Goal: Navigation & Orientation: Find specific page/section

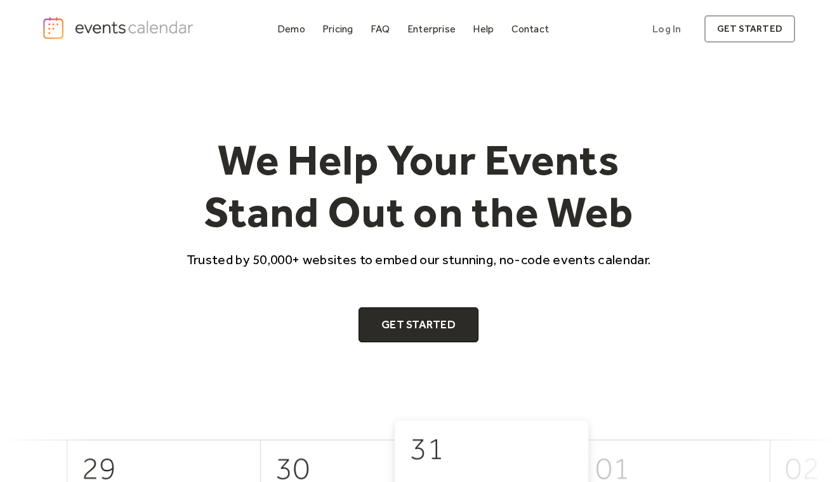
click at [317, 37] on div at bounding box center [317, 37] width 0 height 1
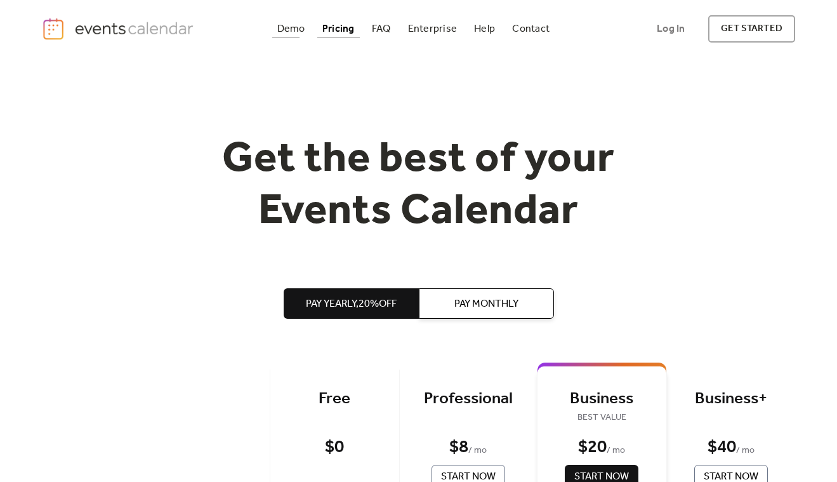
click at [303, 32] on div "Demo" at bounding box center [291, 28] width 28 height 7
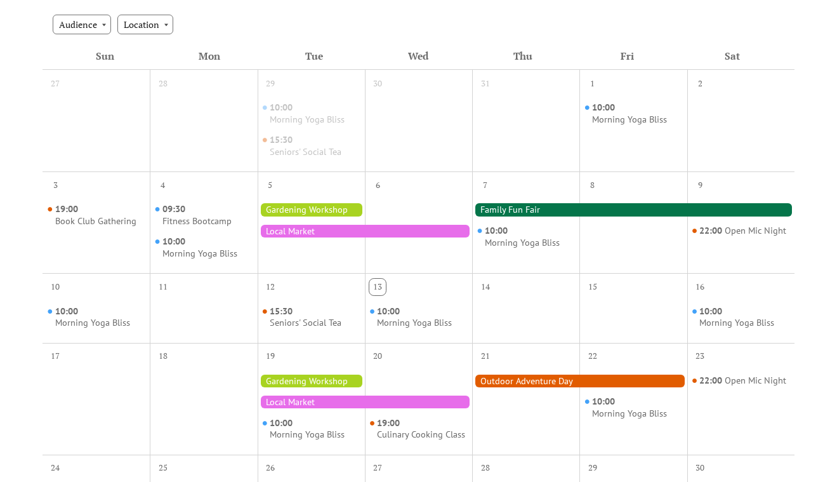
scroll to position [335, 0]
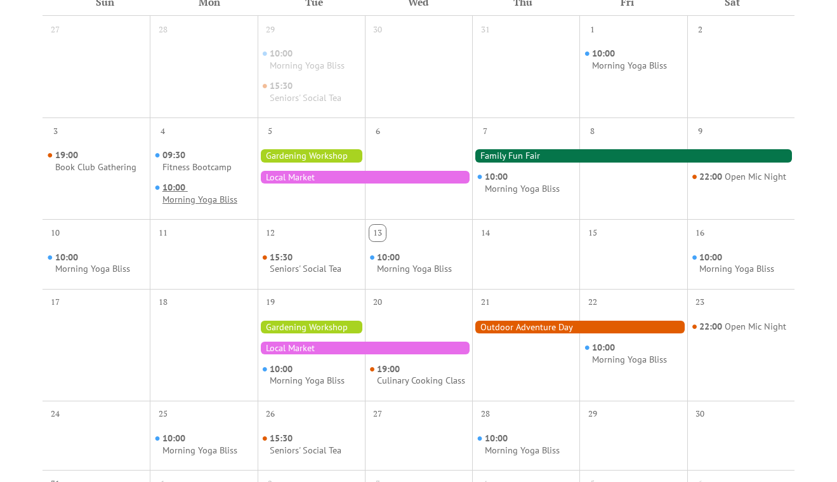
click at [218, 202] on div "Morning Yoga Bliss" at bounding box center [199, 200] width 75 height 12
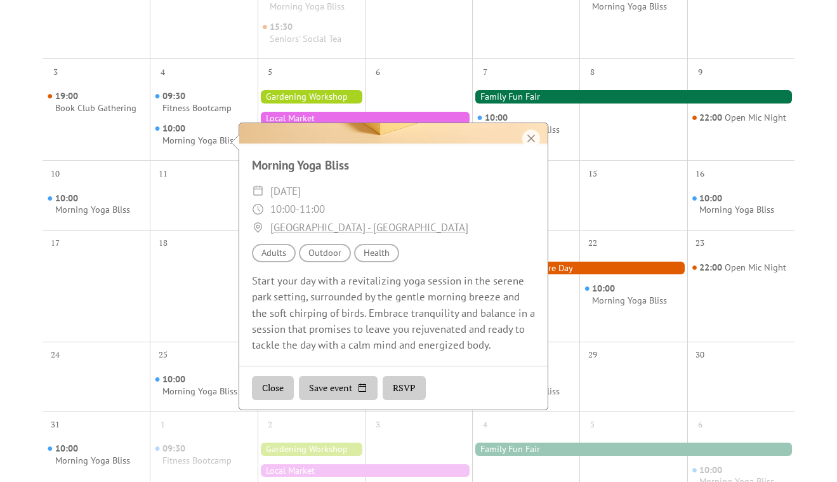
scroll to position [396, 0]
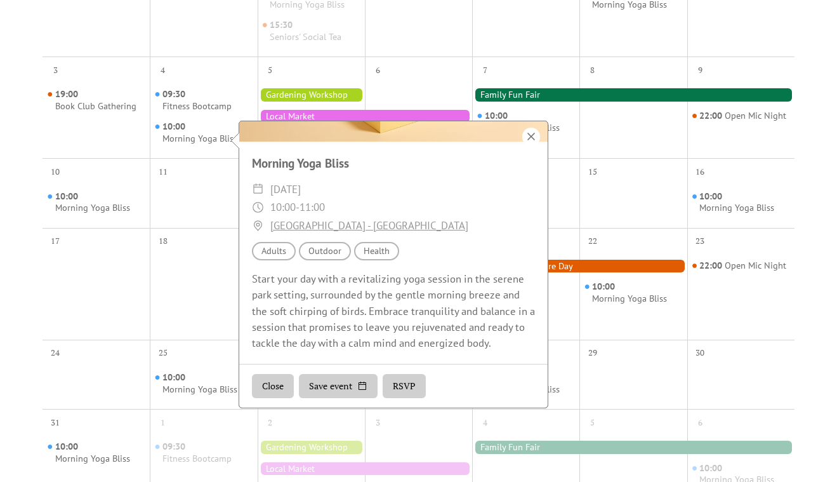
click at [530, 140] on div at bounding box center [531, 137] width 18 height 18
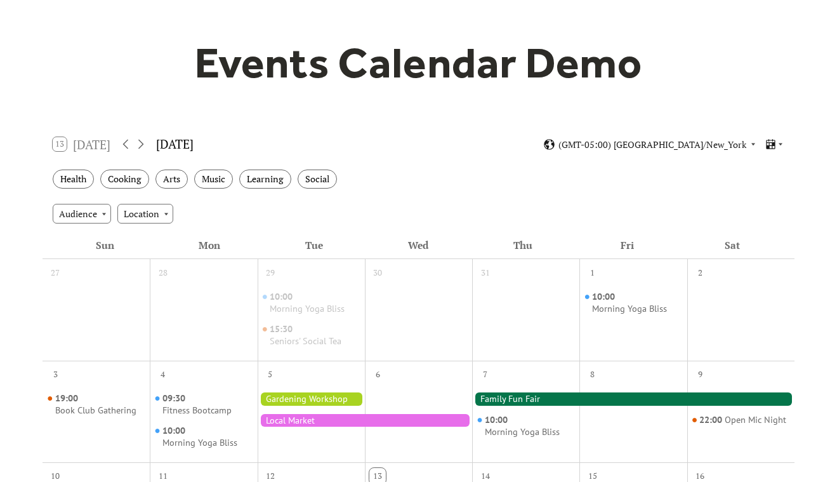
scroll to position [91, 0]
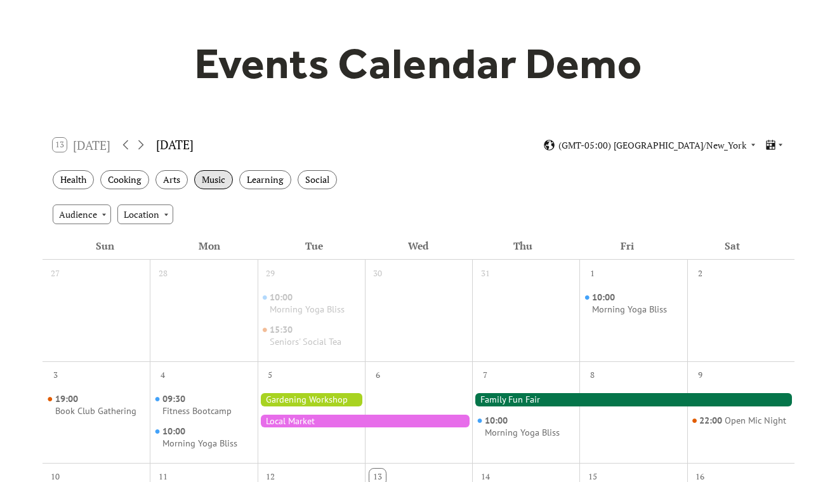
click at [212, 175] on div "Music" at bounding box center [213, 180] width 39 height 20
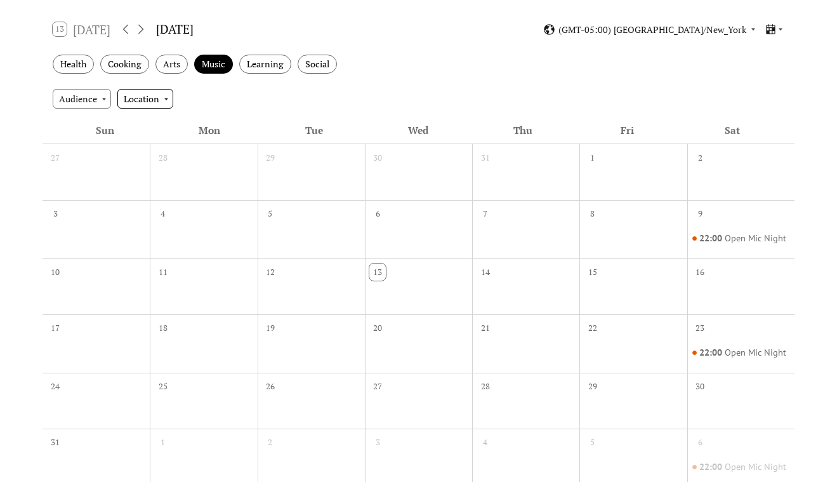
scroll to position [71, 0]
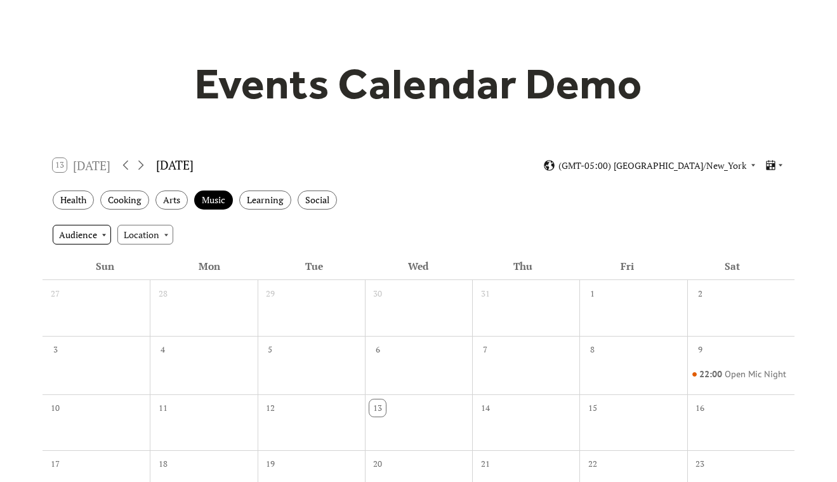
click at [102, 238] on div "Audience" at bounding box center [82, 234] width 58 height 19
click at [162, 243] on div "Location" at bounding box center [145, 234] width 56 height 19
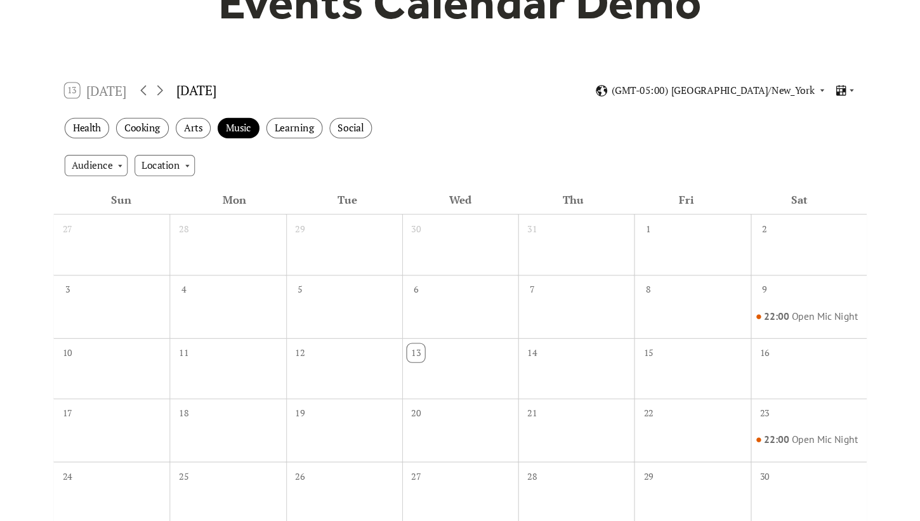
scroll to position [0, 0]
